Goal: Task Accomplishment & Management: Manage account settings

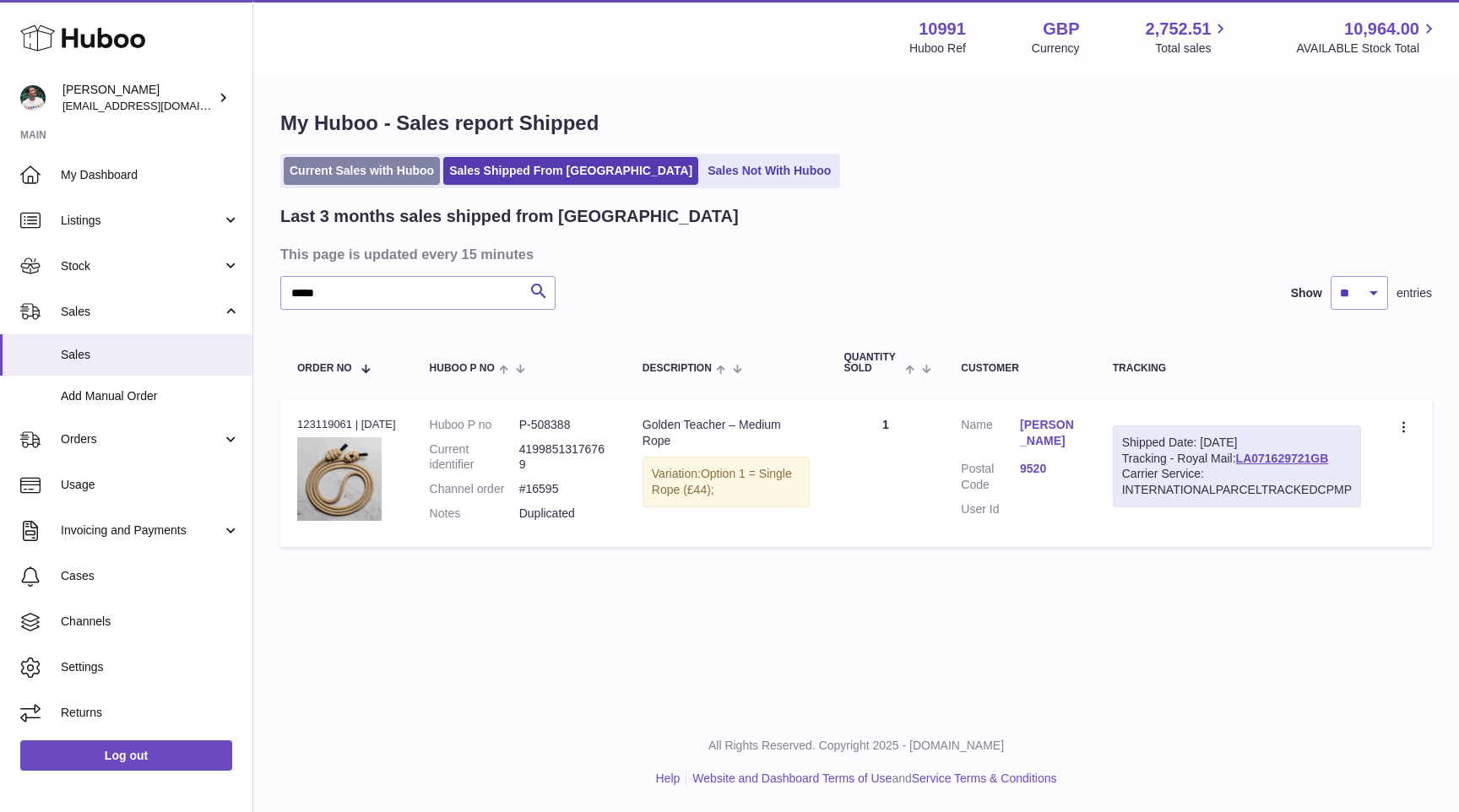
click at [328, 177] on link "Current Sales with Huboo" at bounding box center [361, 171] width 156 height 28
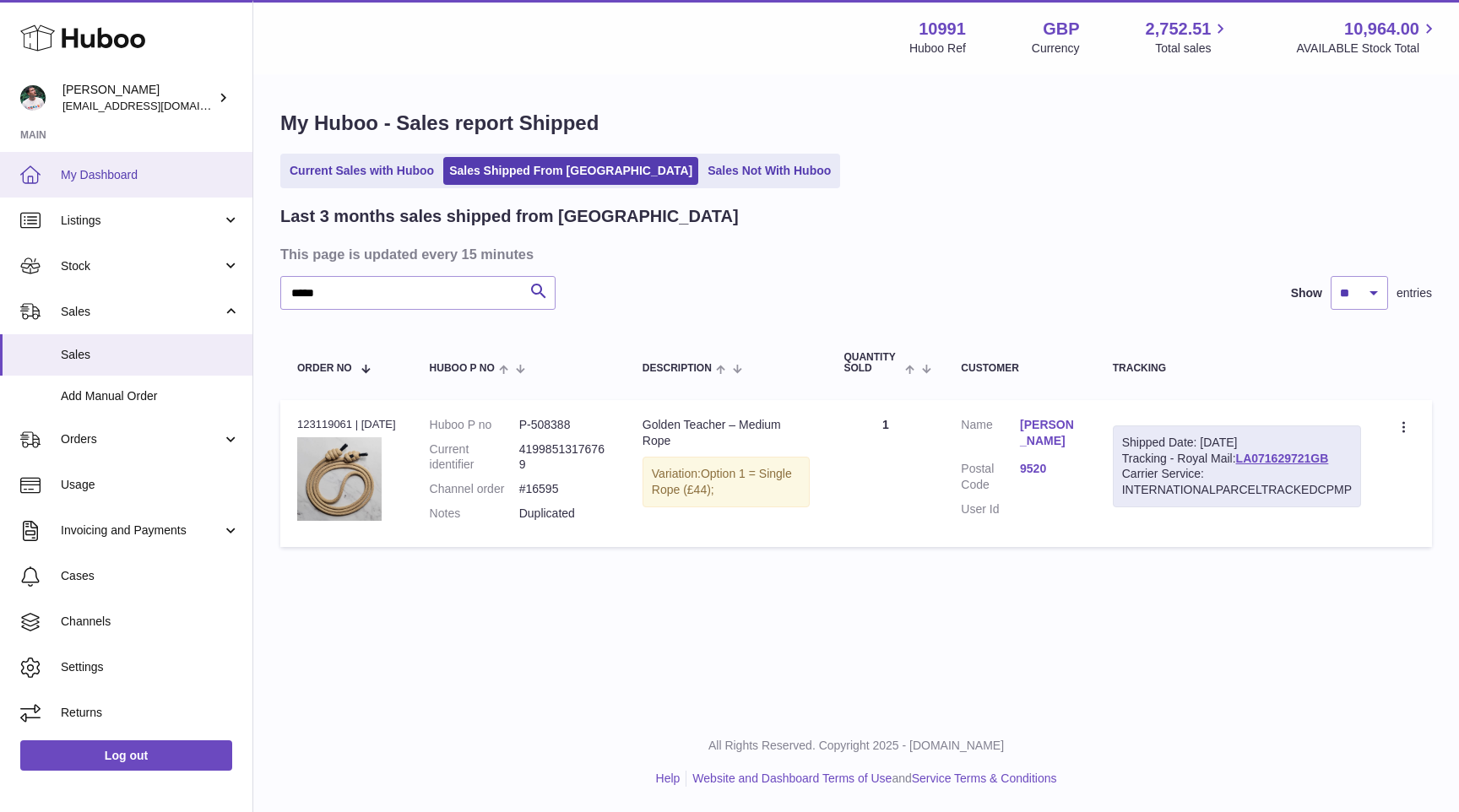
click at [156, 172] on span "My Dashboard" at bounding box center [150, 175] width 179 height 16
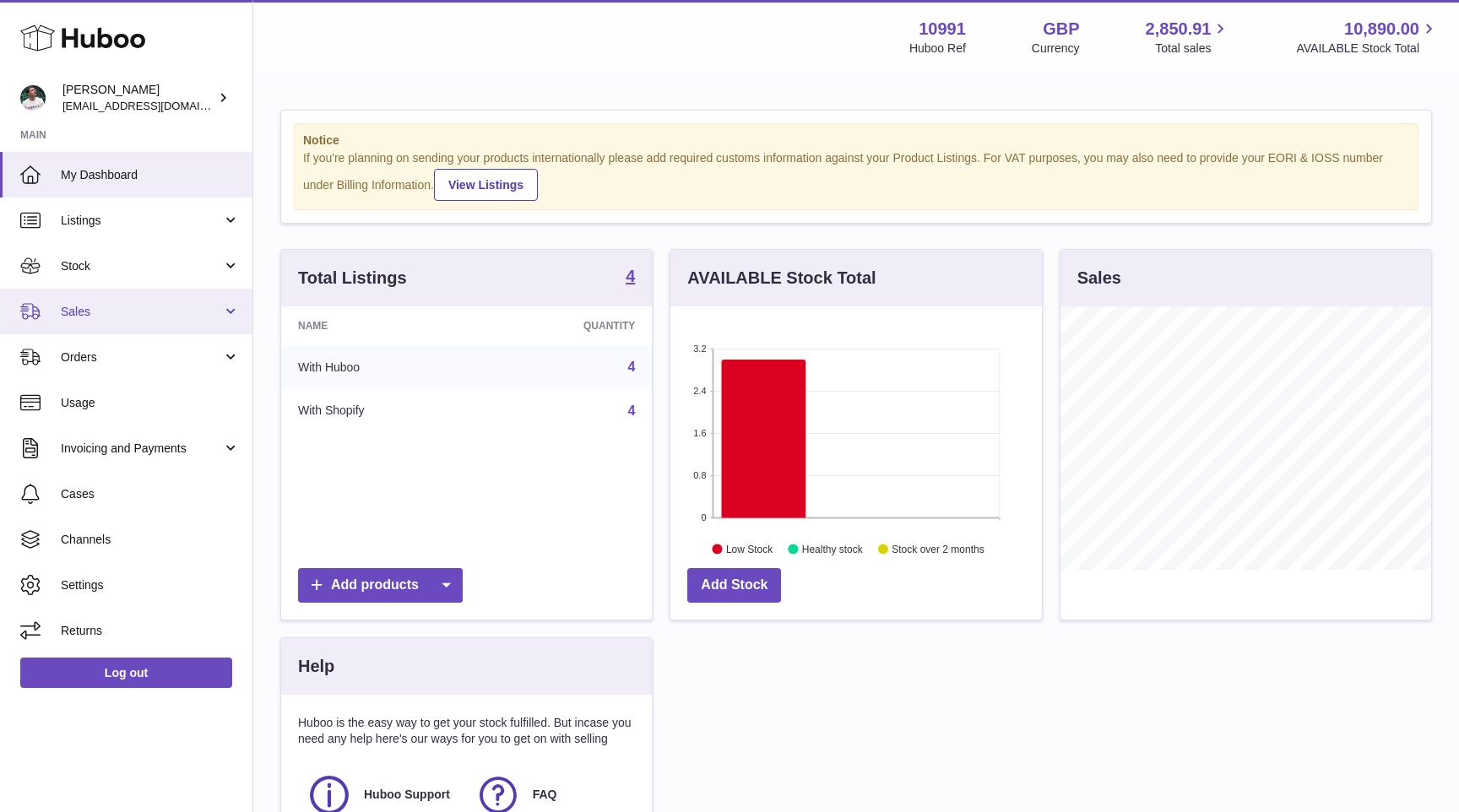
scroll to position [263, 371]
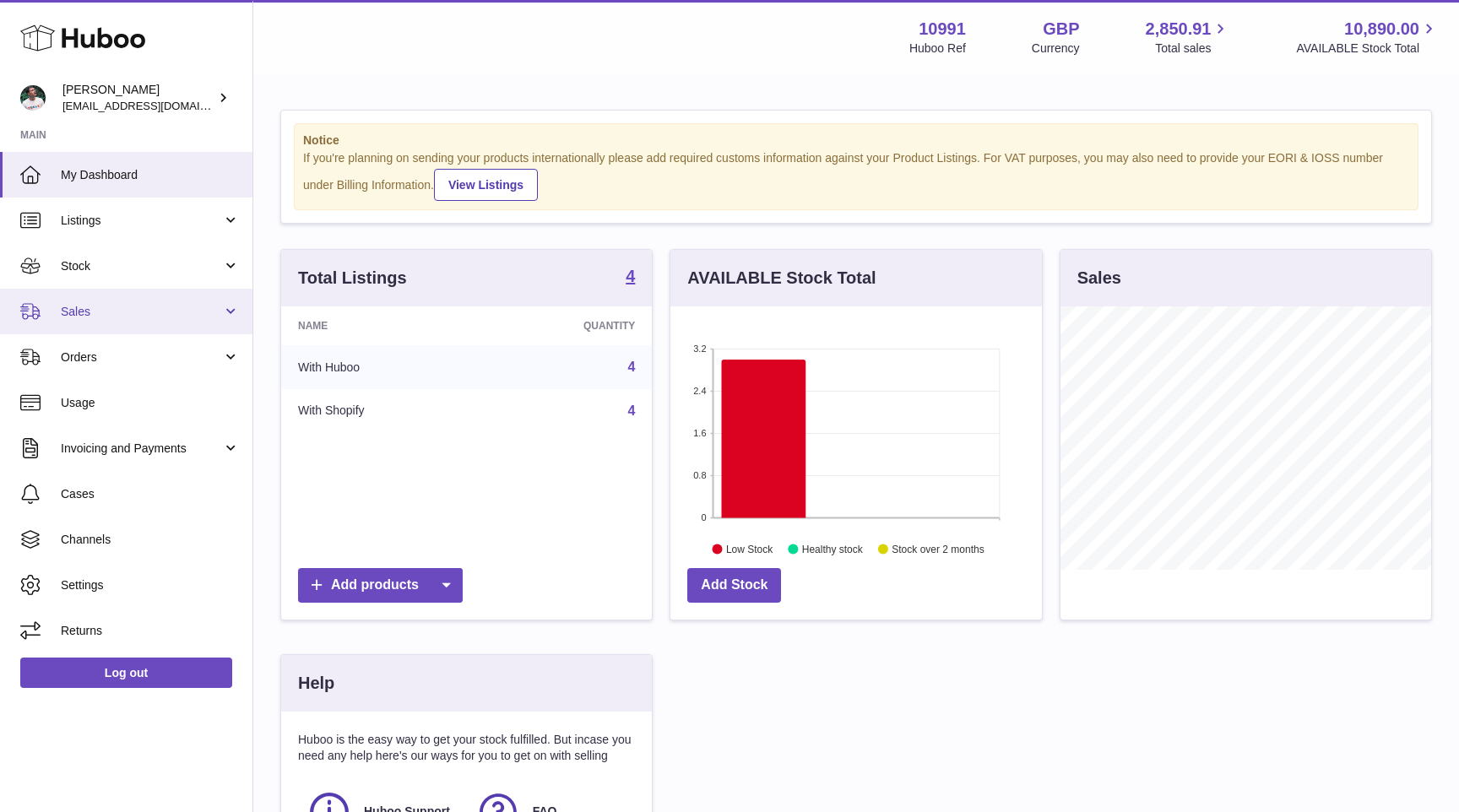
click at [150, 314] on span "Sales" at bounding box center [142, 311] width 161 height 16
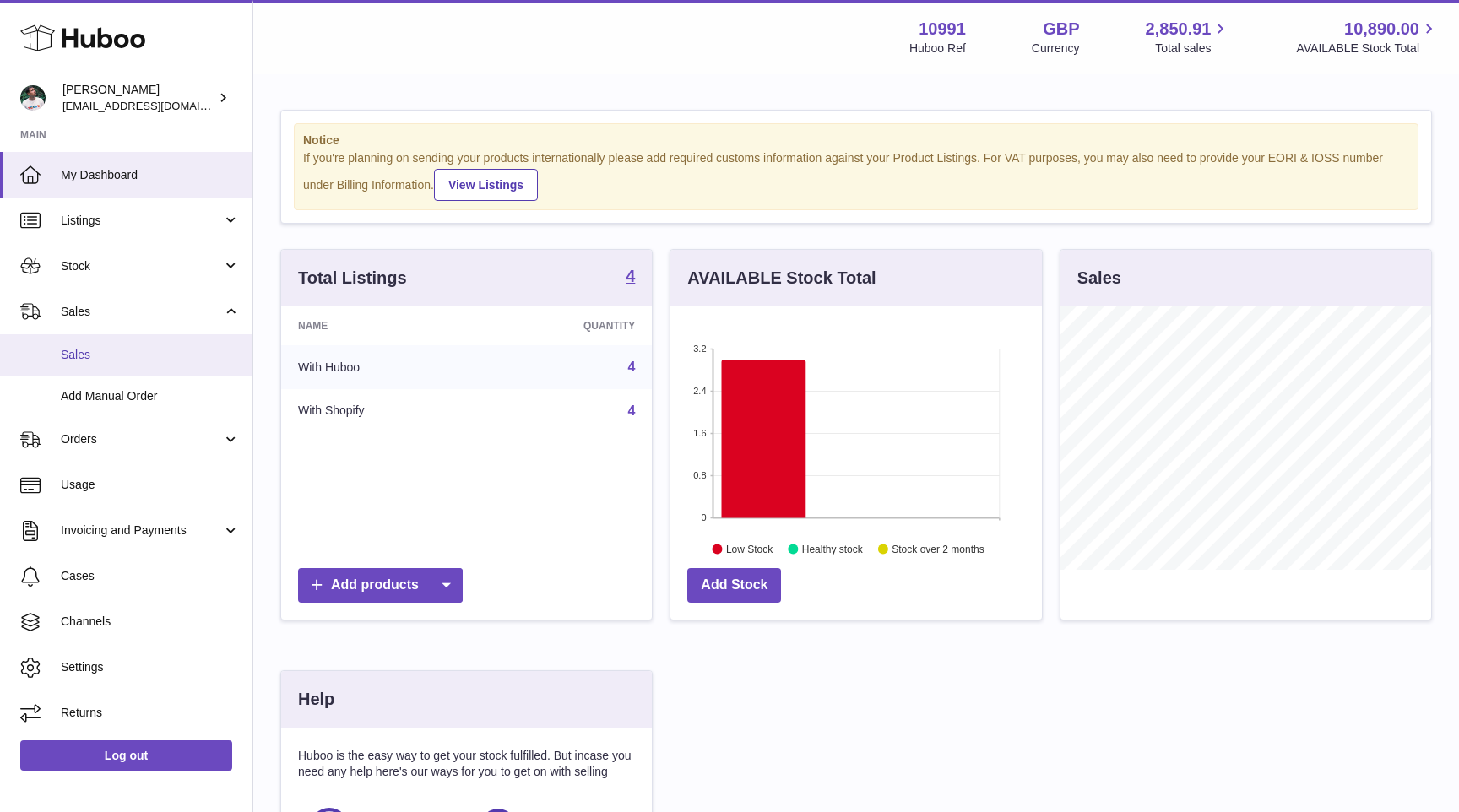
click at [140, 350] on span "Sales" at bounding box center [150, 355] width 179 height 16
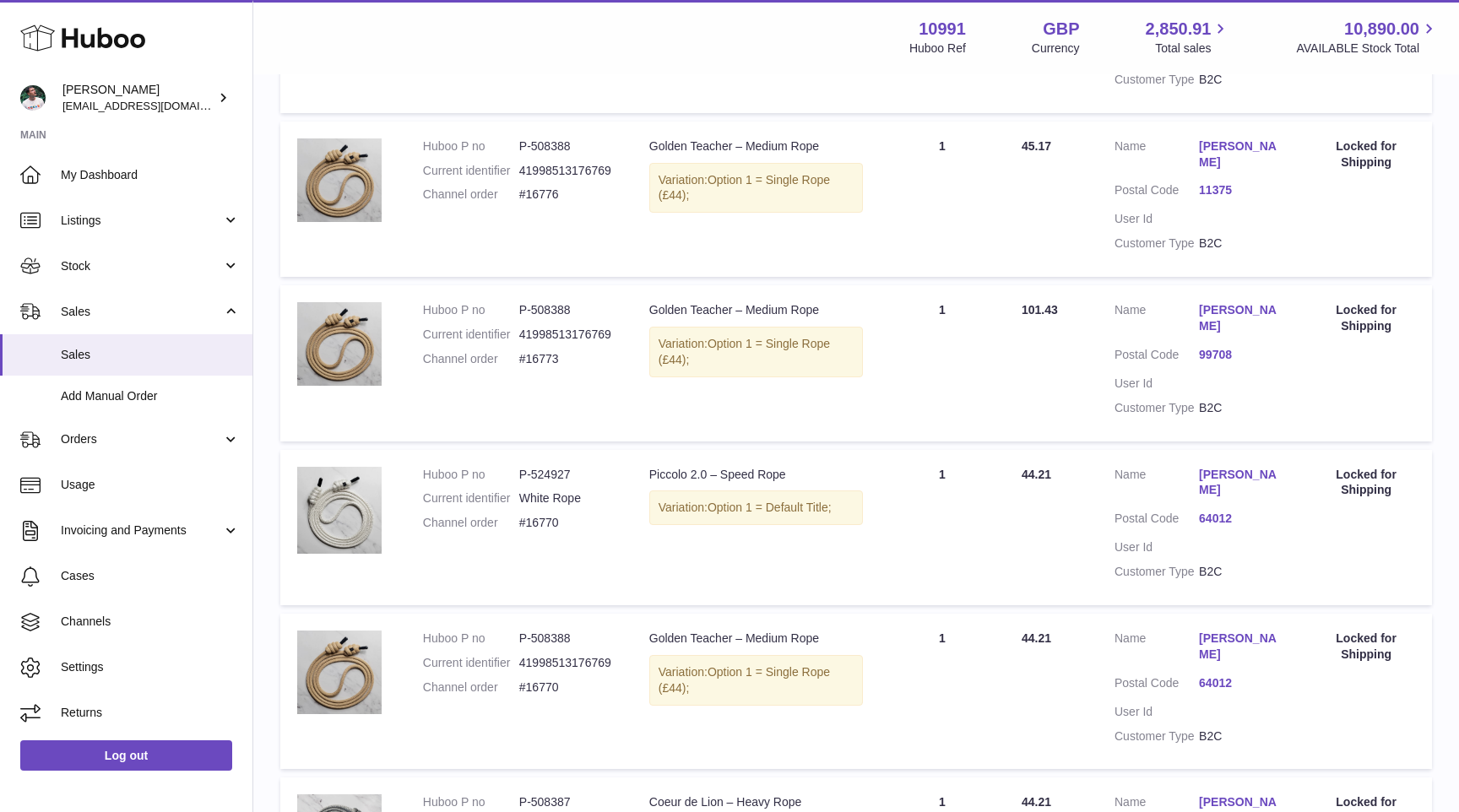
scroll to position [1350, 0]
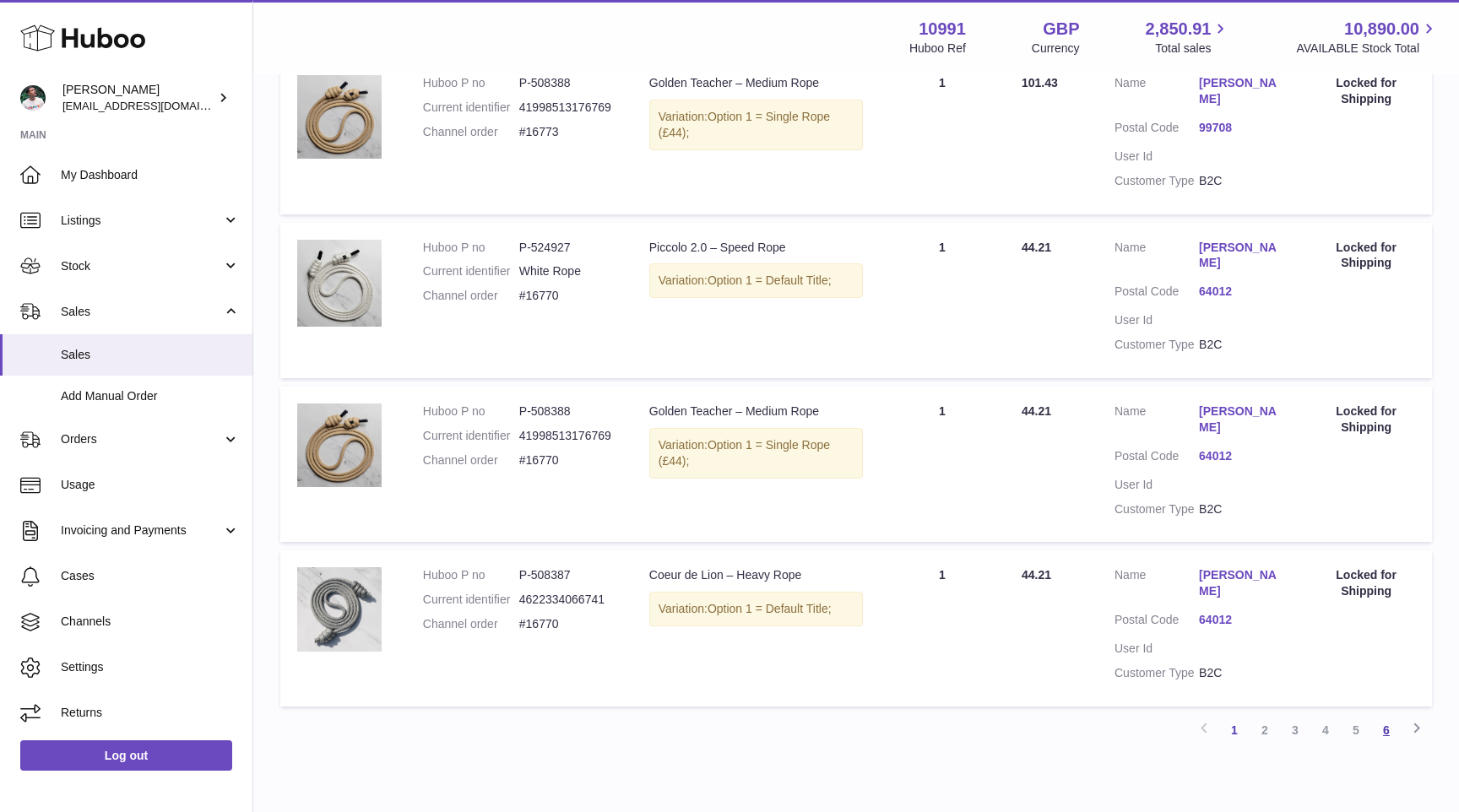
click at [1390, 715] on link "6" at bounding box center [1386, 730] width 30 height 30
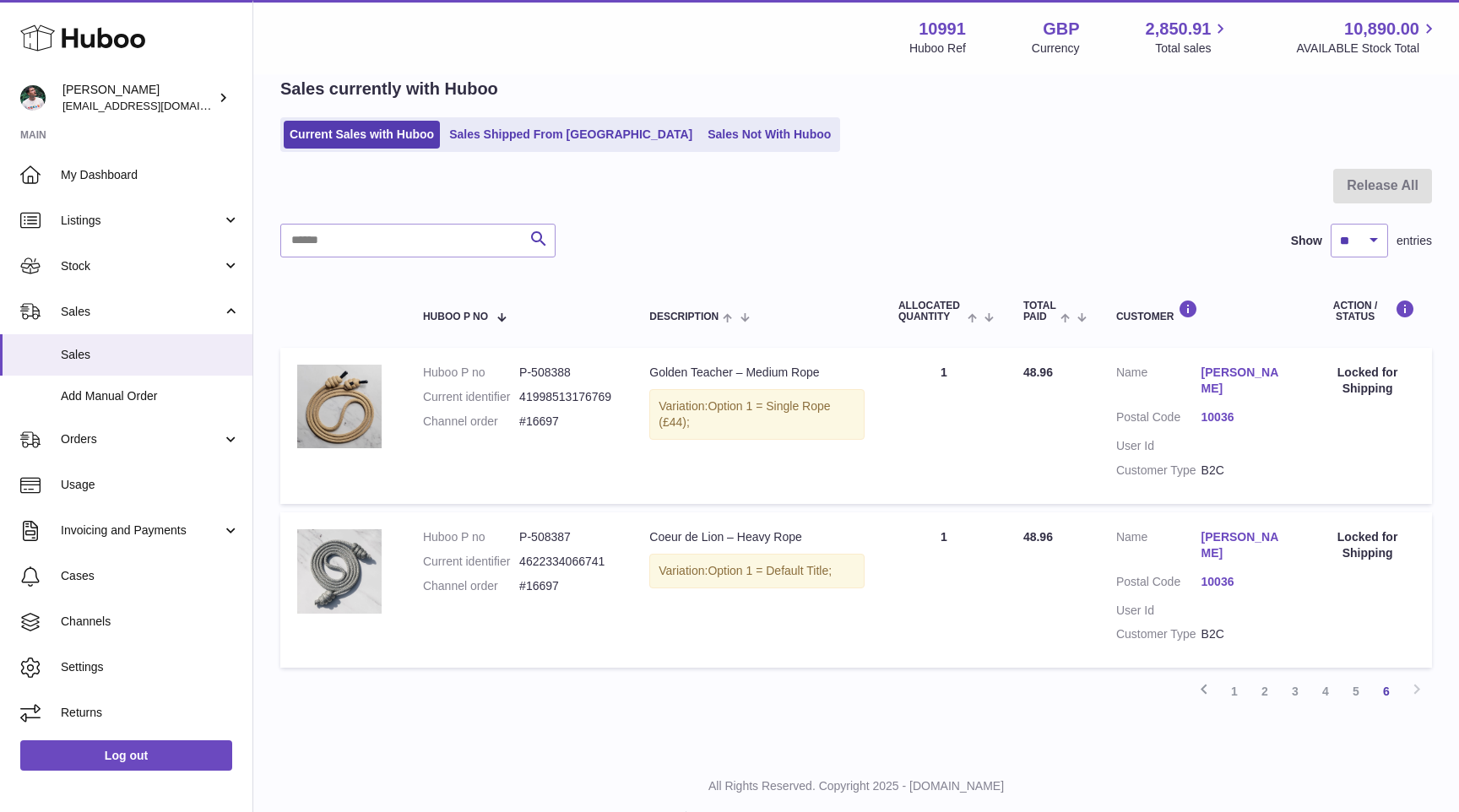
scroll to position [85, 0]
